Goal: Task Accomplishment & Management: Complete application form

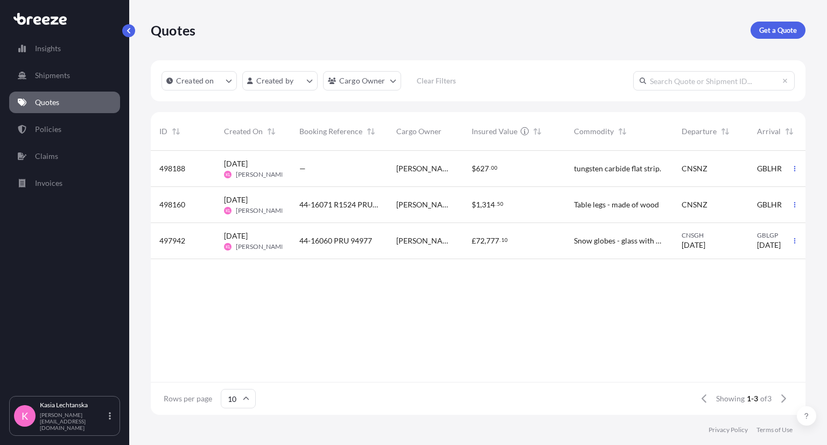
scroll to position [261, 646]
click at [340, 199] on div "44-16071 R1524 PRU-95103" at bounding box center [339, 205] width 97 height 36
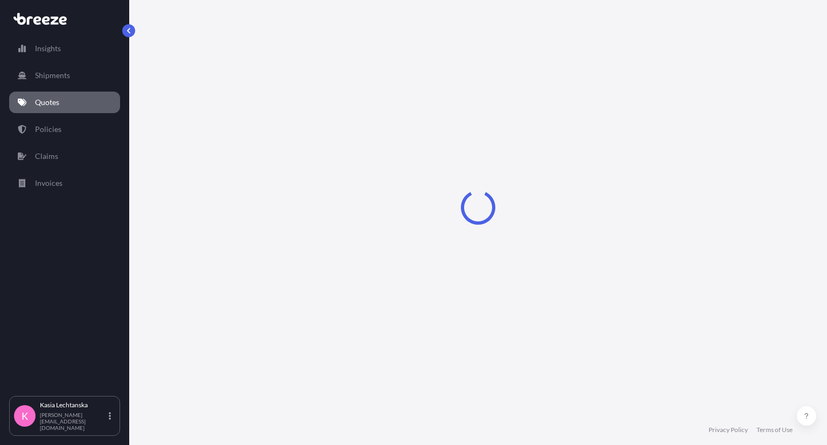
select select "Road"
select select "Air"
select select "Road"
select select "1"
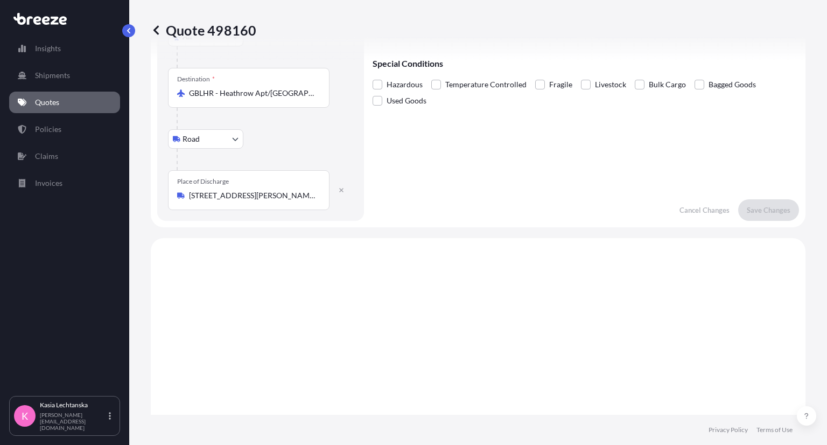
scroll to position [194, 0]
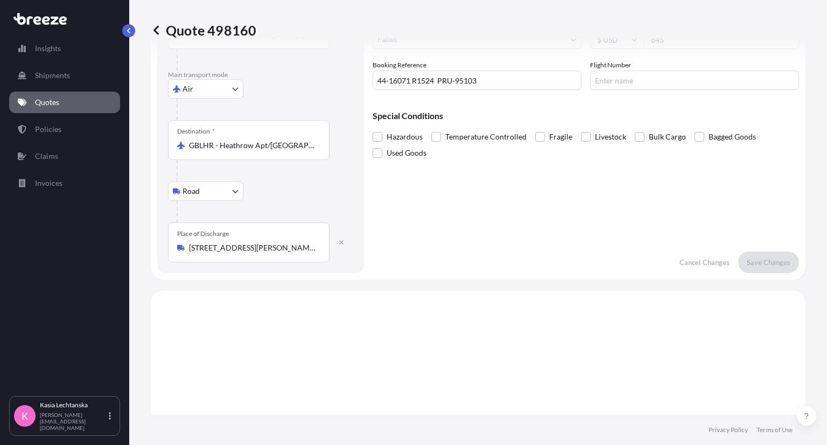
click at [293, 240] on div "Place of Discharge [STREET_ADDRESS][PERSON_NAME][PERSON_NAME]" at bounding box center [248, 242] width 161 height 40
click at [293, 242] on input "[STREET_ADDRESS][PERSON_NAME][PERSON_NAME]" at bounding box center [252, 247] width 127 height 11
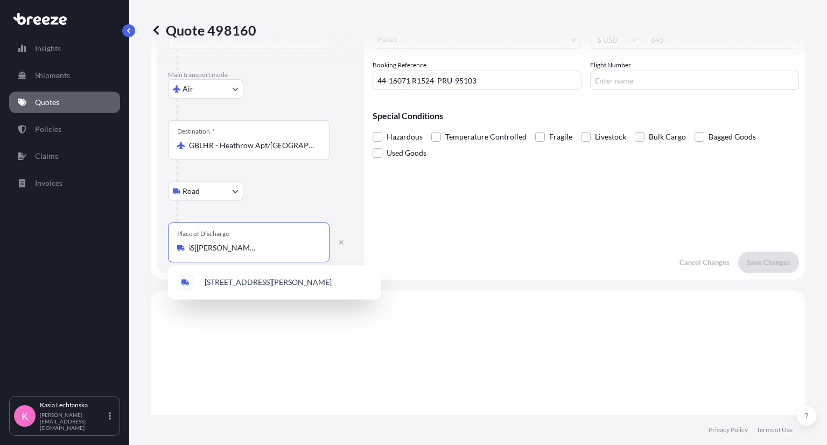
scroll to position [0, 0]
click at [293, 240] on div "Place of Discharge [STREET_ADDRESS][PERSON_NAME][PERSON_NAME]" at bounding box center [248, 242] width 161 height 40
click at [293, 242] on input "[STREET_ADDRESS][PERSON_NAME][PERSON_NAME]" at bounding box center [252, 247] width 127 height 11
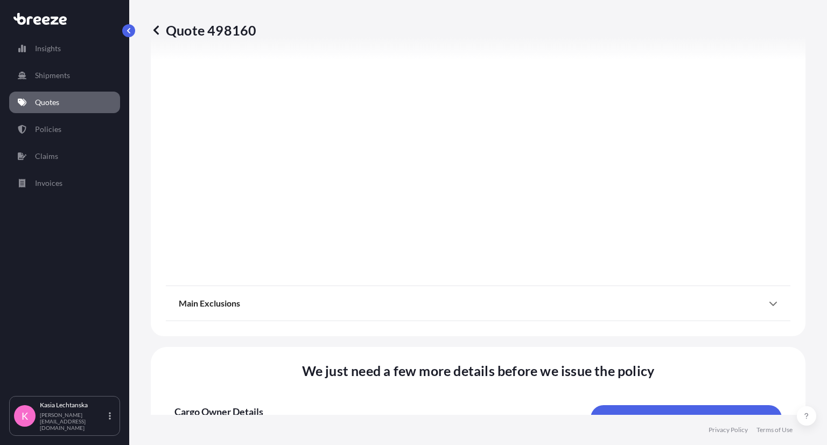
scroll to position [1486, 0]
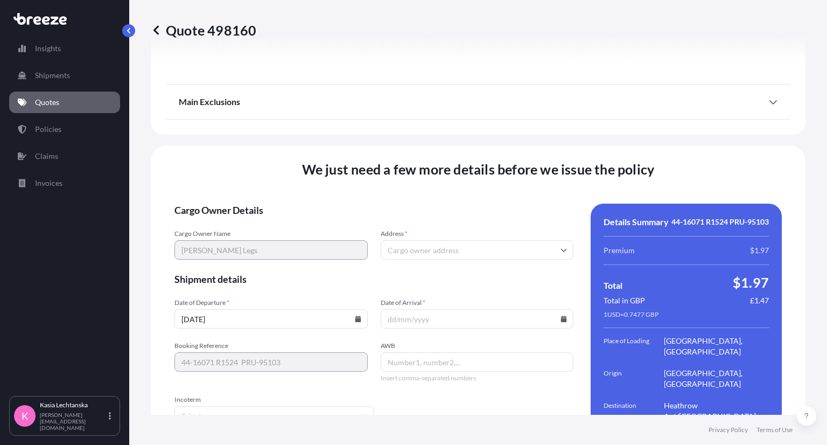
click at [459, 240] on input "Address *" at bounding box center [477, 249] width 193 height 19
paste input "[STREET_ADDRESS][PERSON_NAME][PERSON_NAME]"
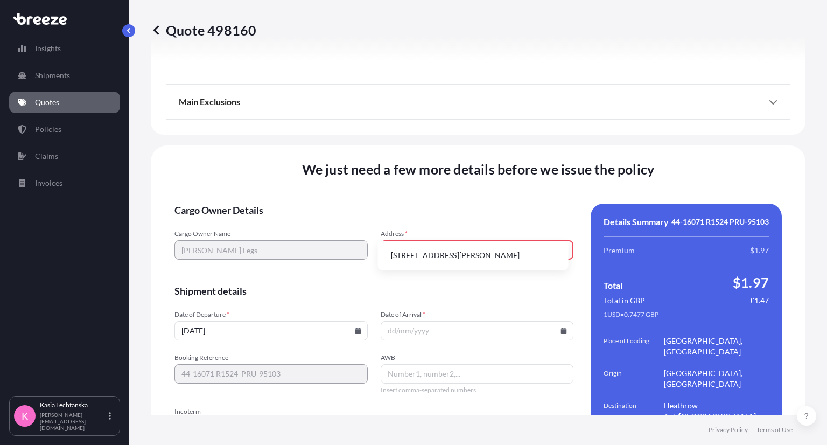
click at [487, 263] on li "[STREET_ADDRESS][PERSON_NAME]" at bounding box center [473, 255] width 182 height 20
type input "[STREET_ADDRESS][PERSON_NAME][PERSON_NAME]"
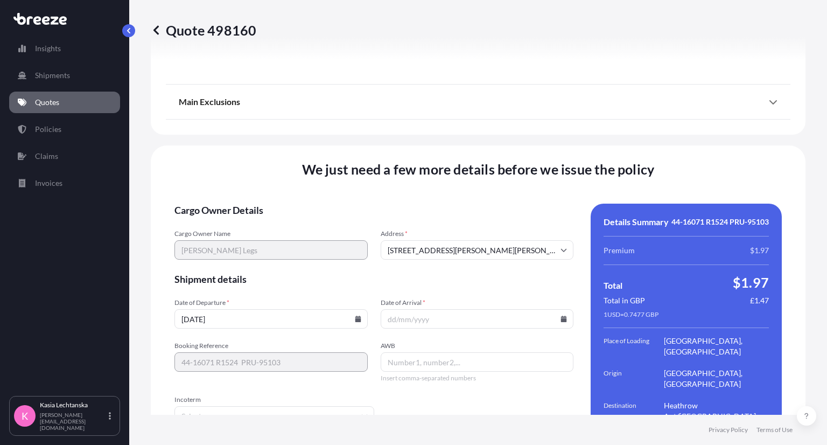
click at [561, 315] on icon at bounding box center [564, 318] width 6 height 6
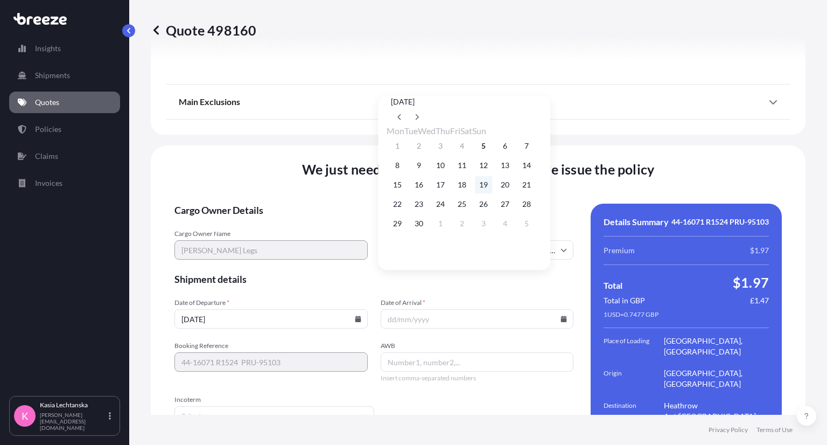
click at [492, 190] on button "19" at bounding box center [483, 184] width 17 height 17
type input "[DATE]"
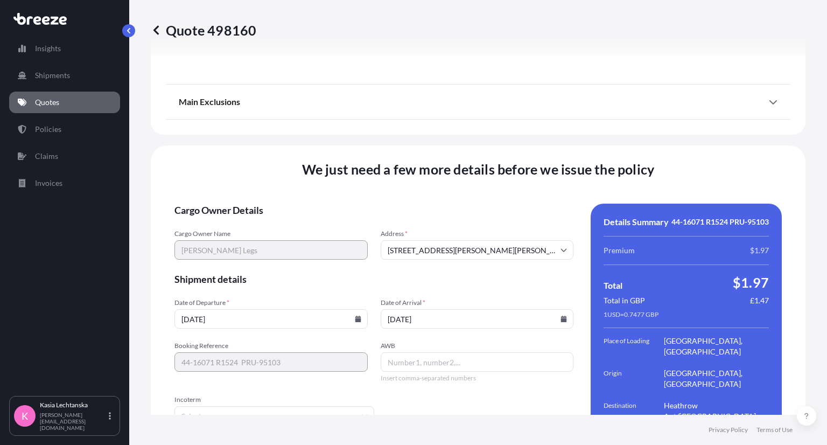
click at [513, 203] on form "Cargo Owner Details Cargo Owner Name [PERSON_NAME] Legs Address [GEOGRAPHIC_DAT…" at bounding box center [373, 361] width 399 height 317
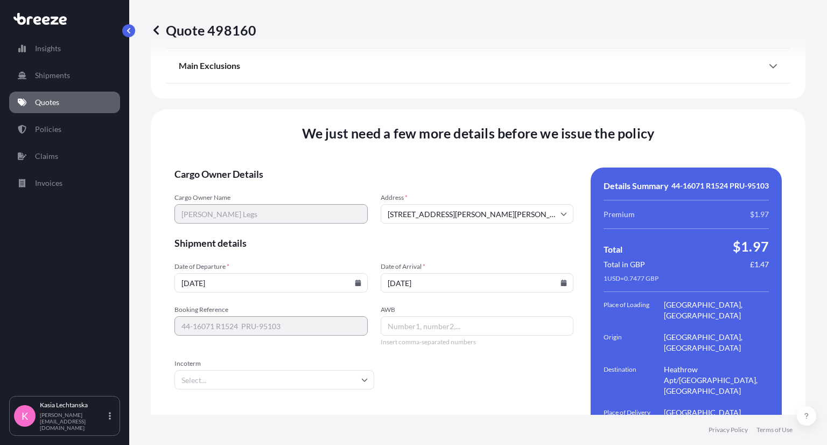
scroll to position [1540, 0]
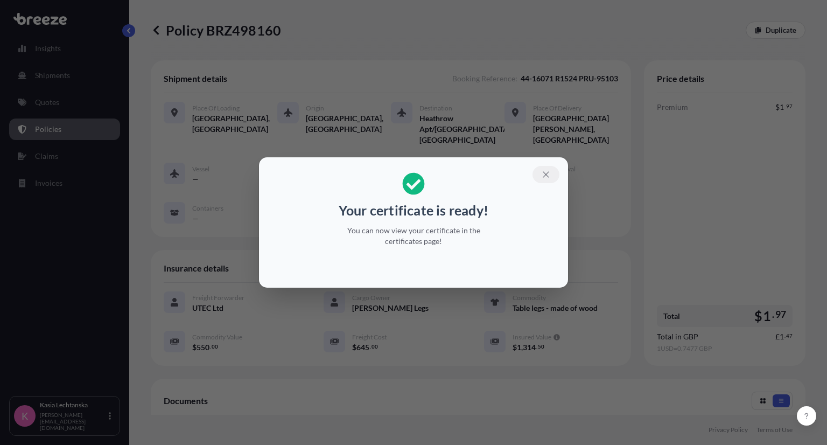
click at [545, 173] on icon "button" at bounding box center [546, 175] width 10 height 10
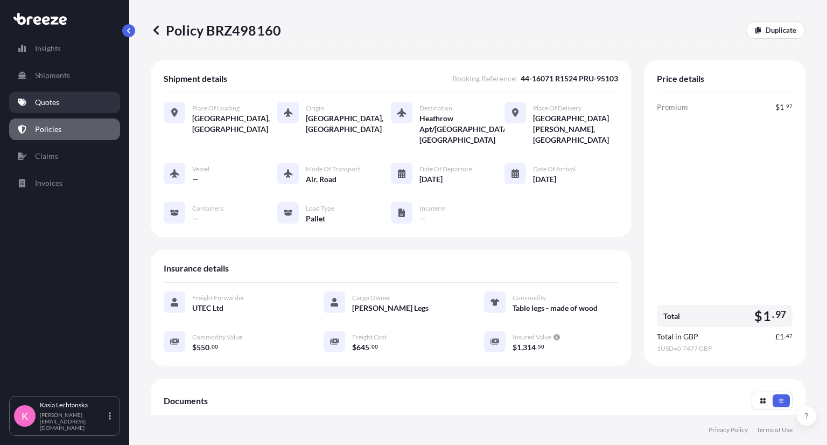
click at [75, 108] on link "Quotes" at bounding box center [64, 103] width 111 height 22
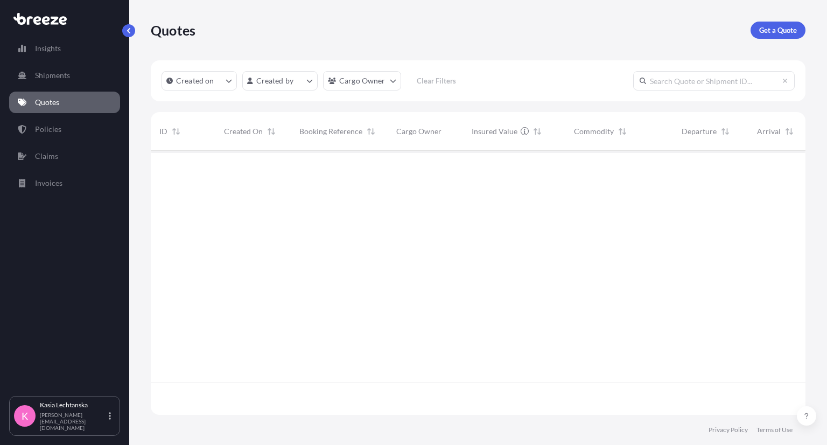
scroll to position [261, 646]
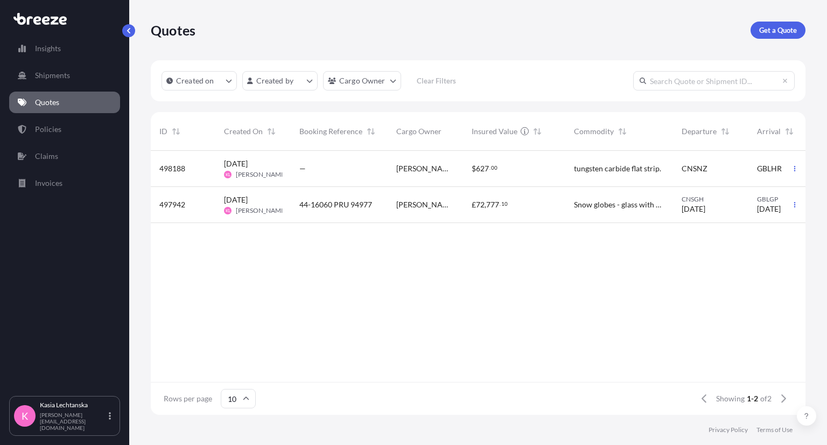
click at [322, 202] on span "44-16060 PRU 94977" at bounding box center [335, 204] width 73 height 11
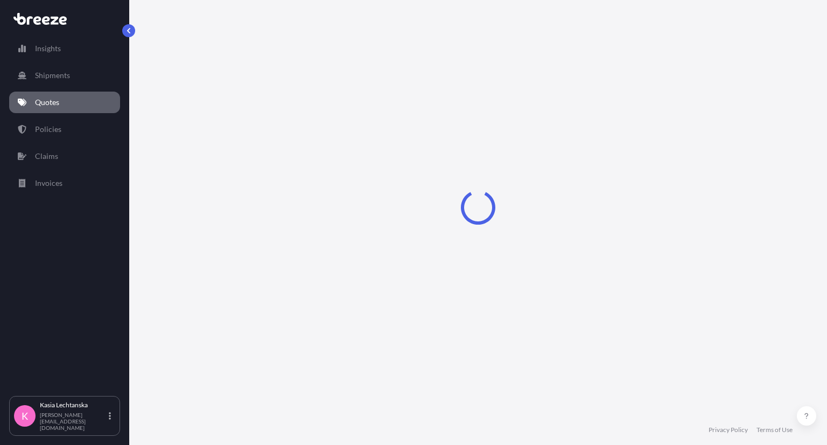
select select "Road"
select select "Sea"
select select "Road"
select select "2"
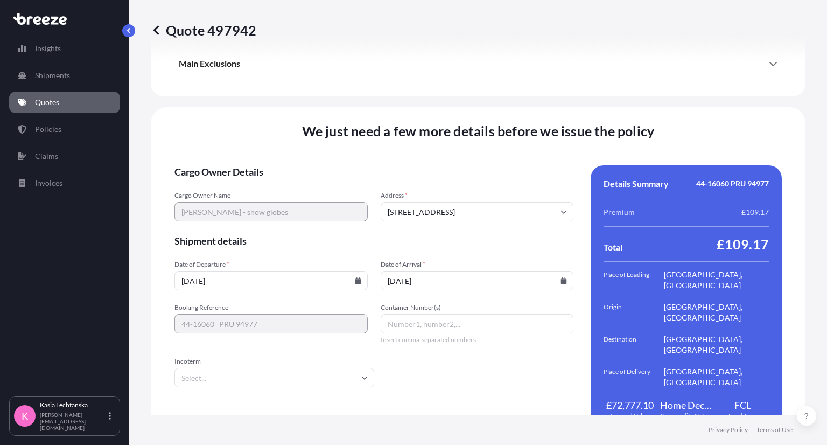
scroll to position [1475, 0]
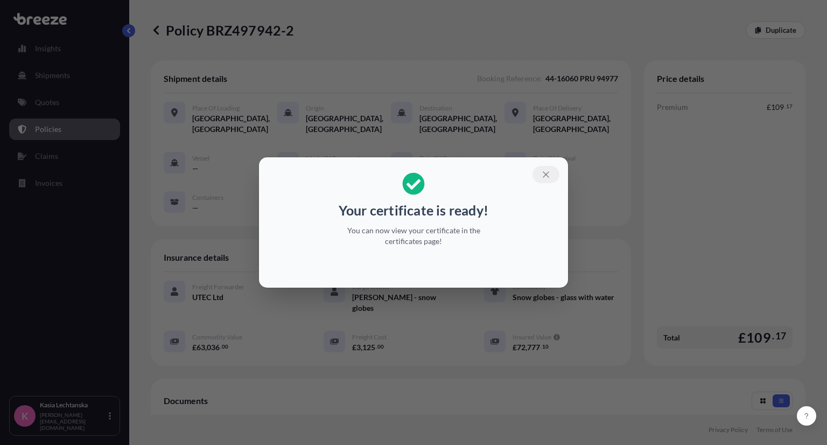
click at [547, 172] on icon "button" at bounding box center [546, 175] width 10 height 10
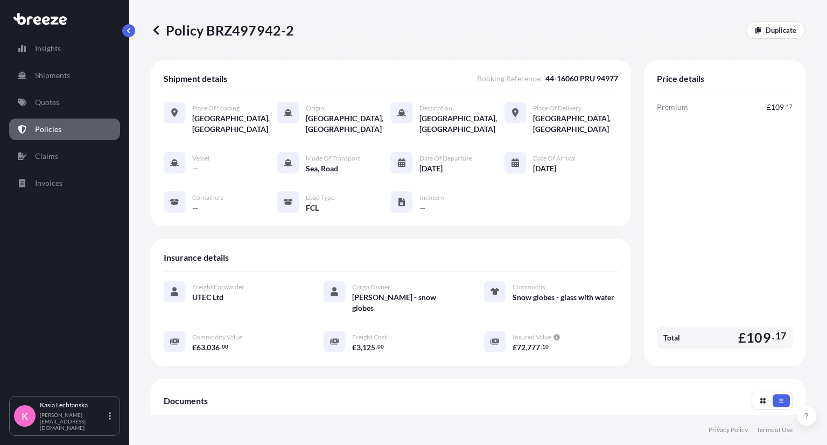
click at [63, 121] on link "Policies" at bounding box center [64, 129] width 111 height 22
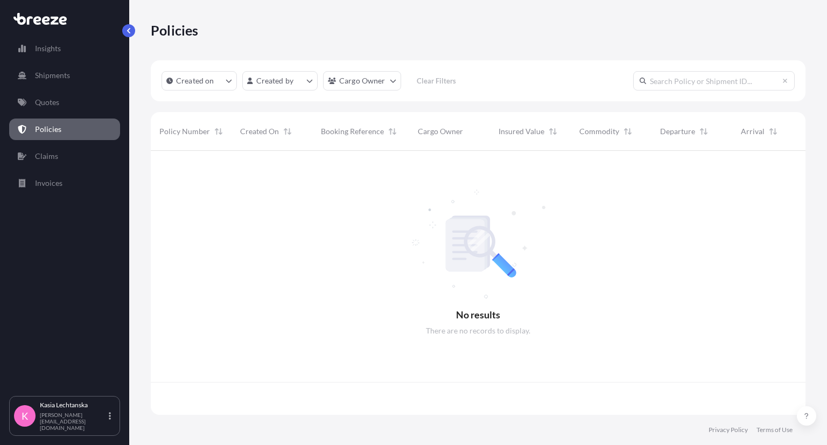
scroll to position [261, 646]
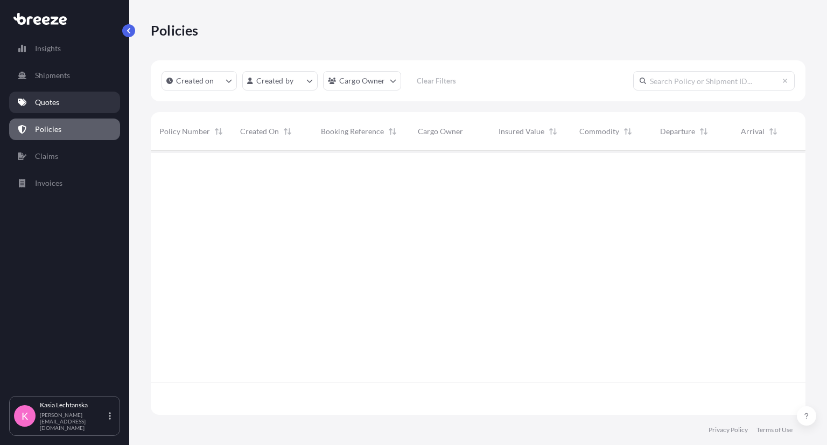
click at [59, 104] on link "Quotes" at bounding box center [64, 103] width 111 height 22
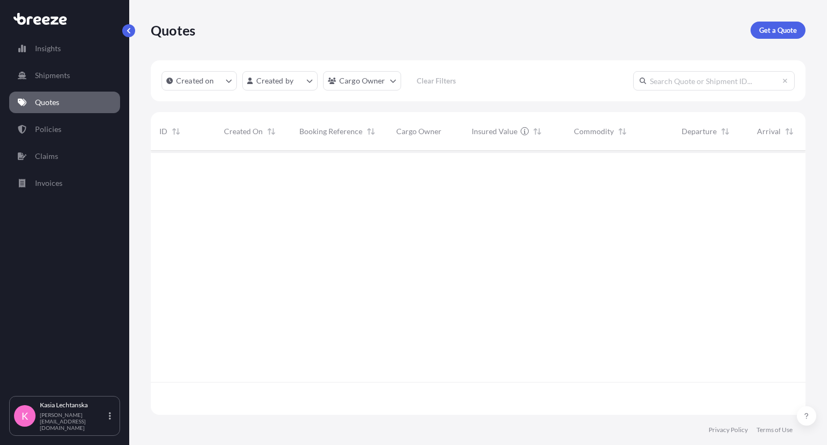
scroll to position [261, 646]
